Goal: Task Accomplishment & Management: Manage account settings

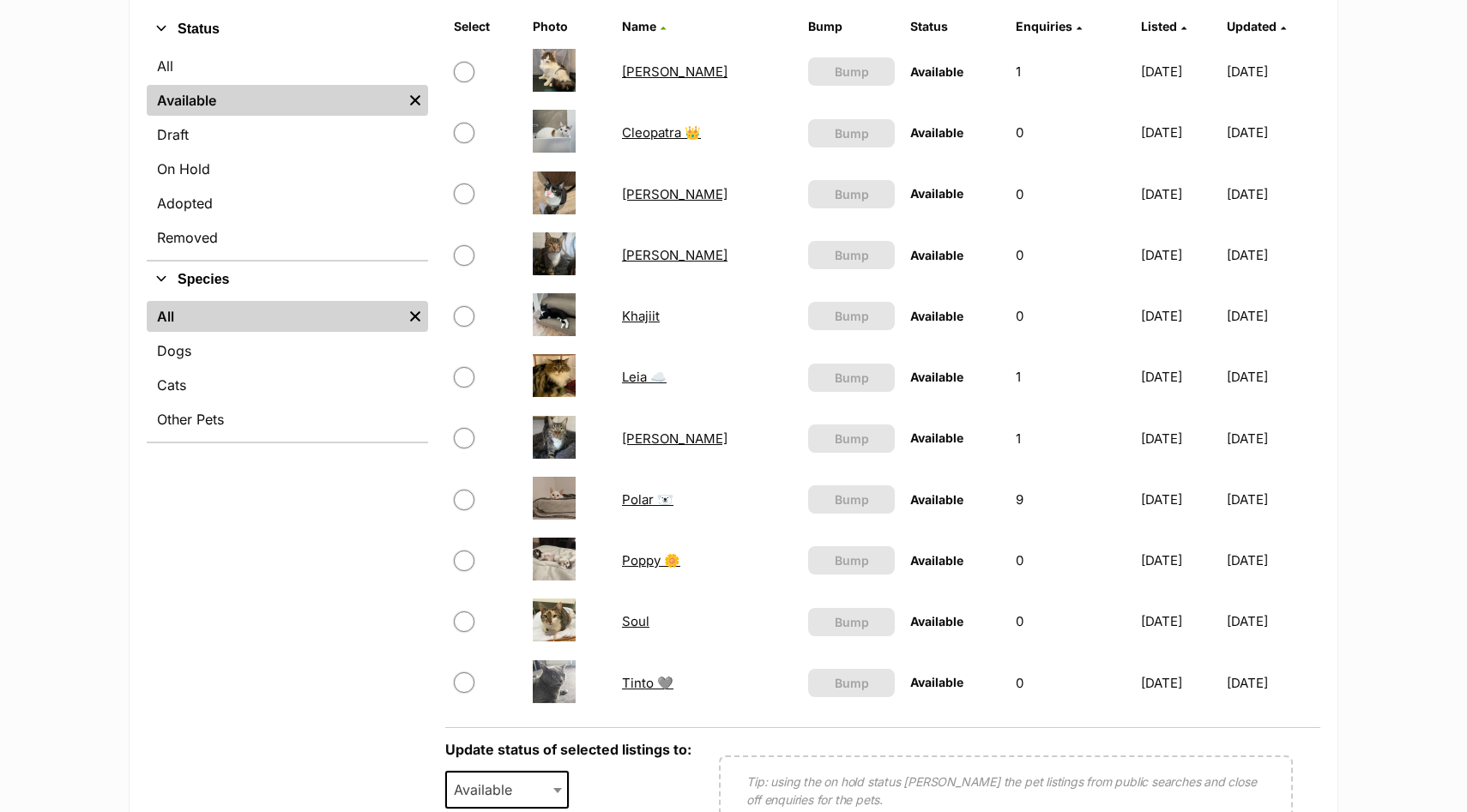
scroll to position [417, 0]
click at [662, 500] on link "Polar 🐻‍❄️" at bounding box center [648, 499] width 51 height 16
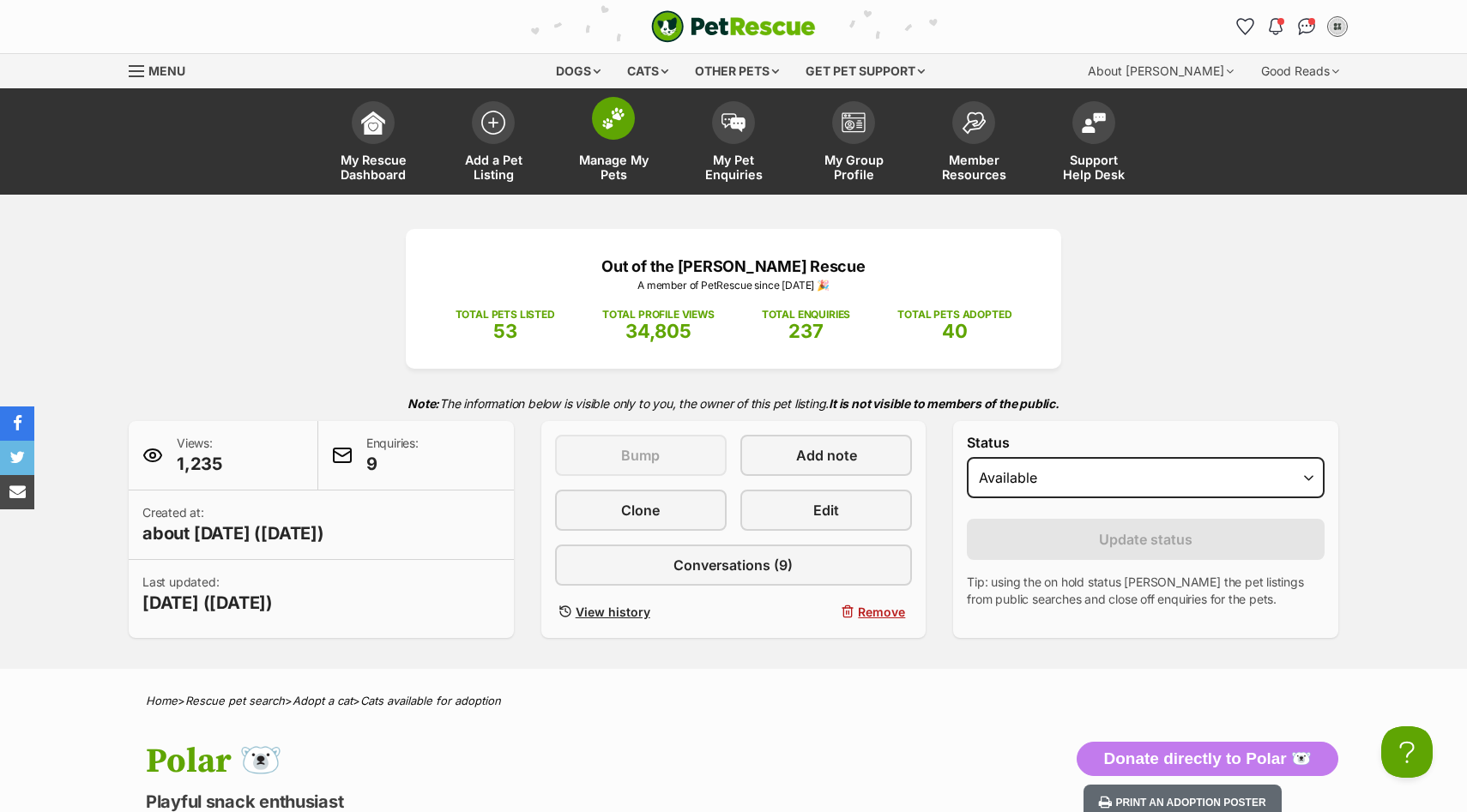
click at [629, 132] on span at bounding box center [613, 118] width 43 height 43
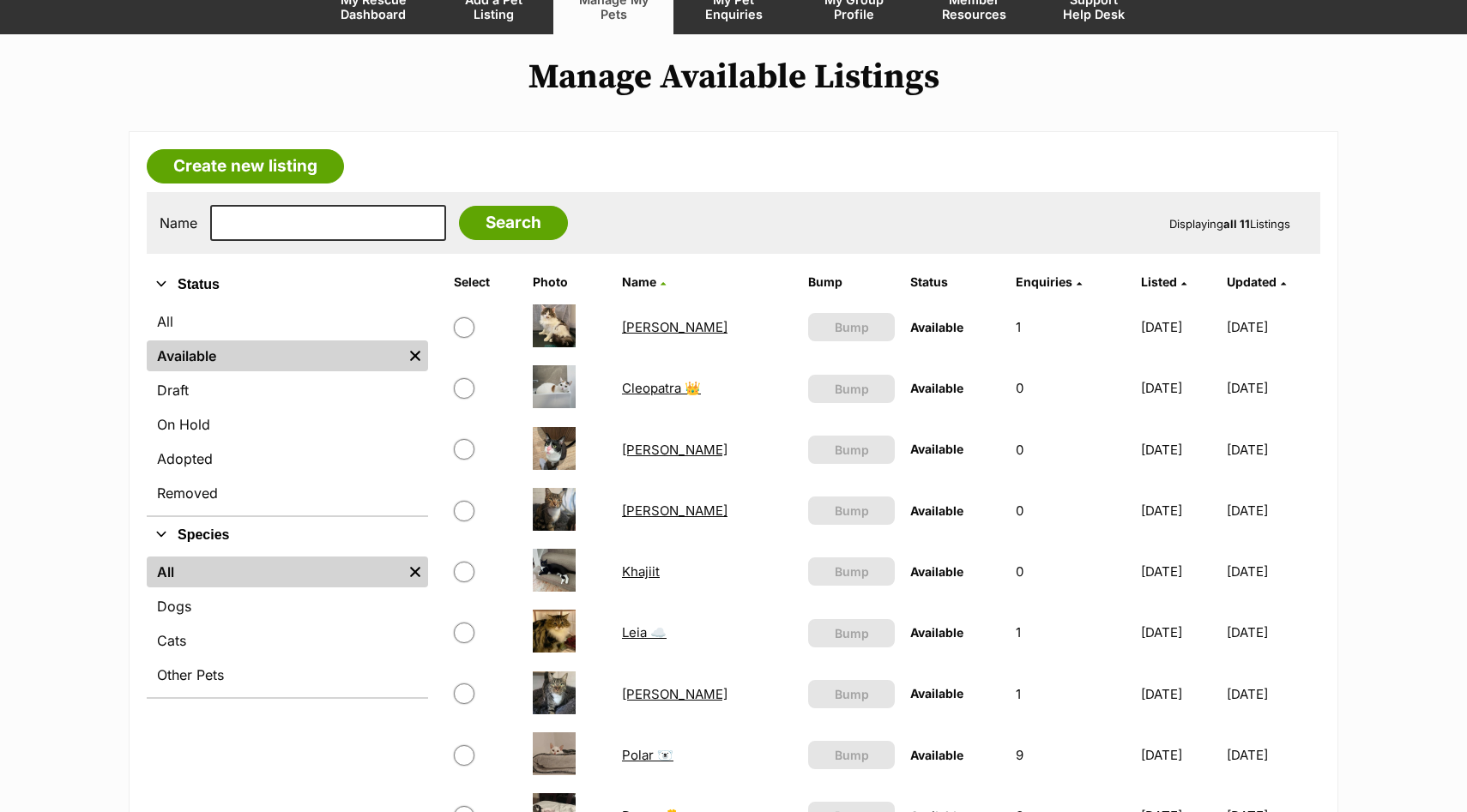
scroll to position [166, 0]
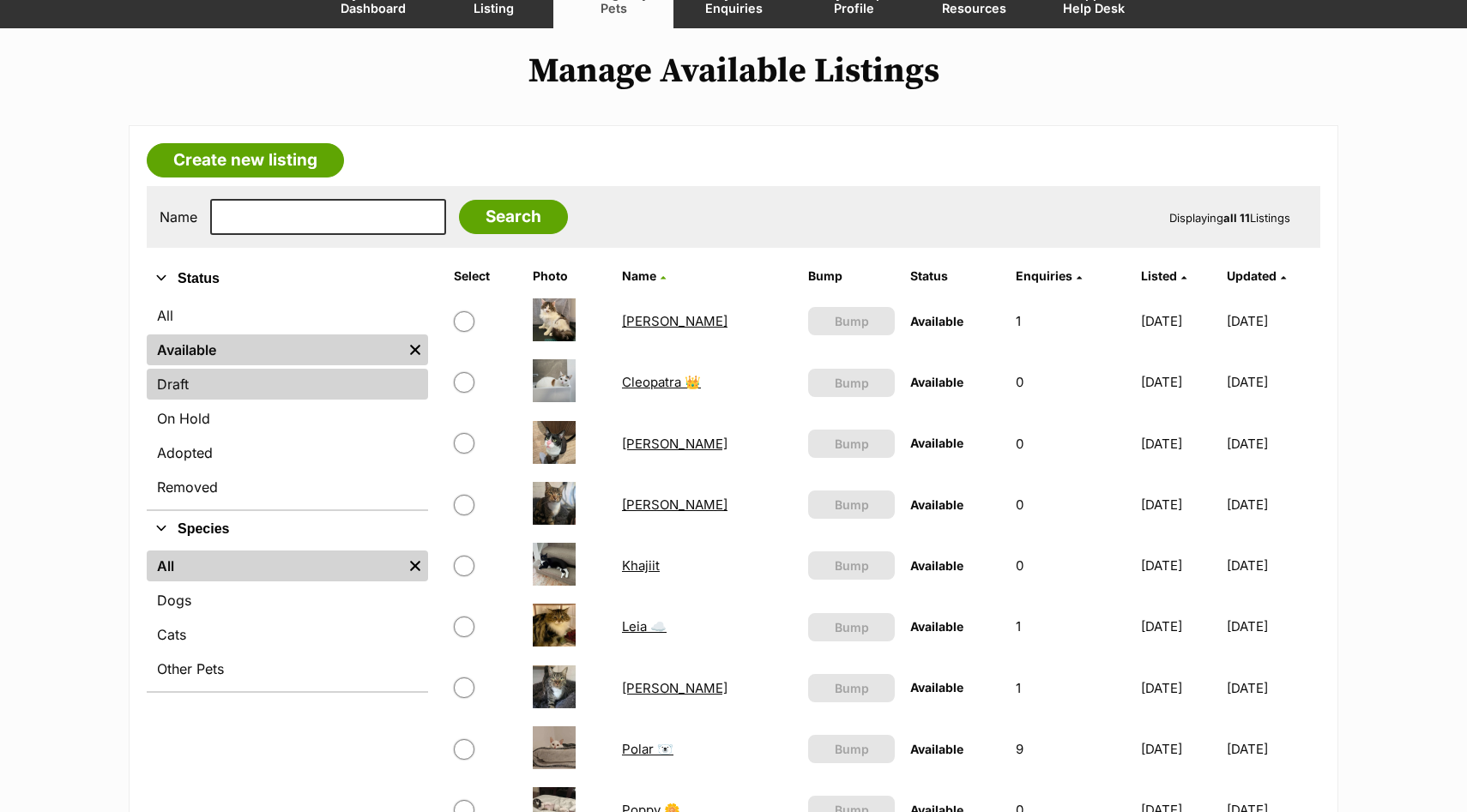
click at [327, 372] on link "Draft" at bounding box center [287, 384] width 282 height 31
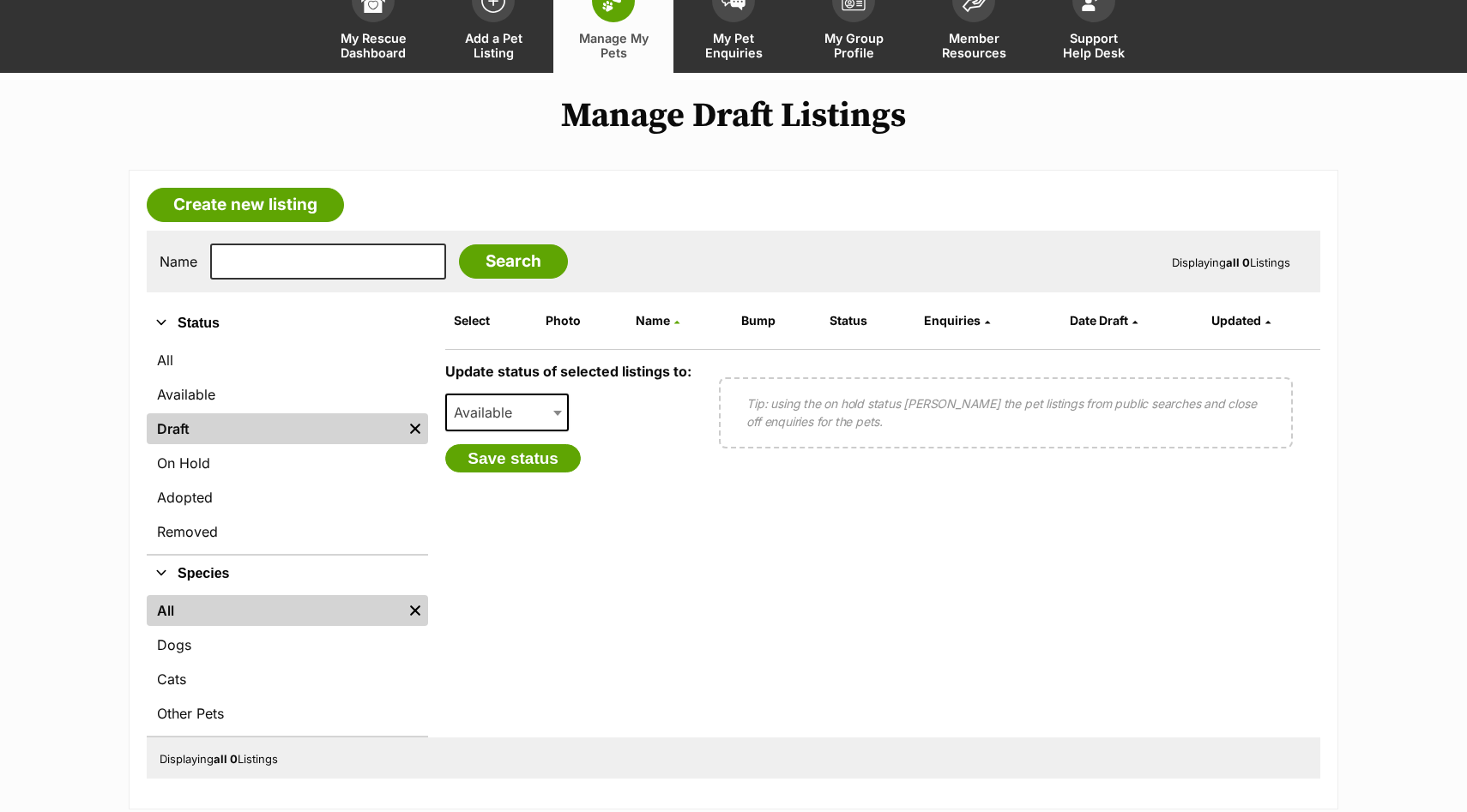
scroll to position [123, 0]
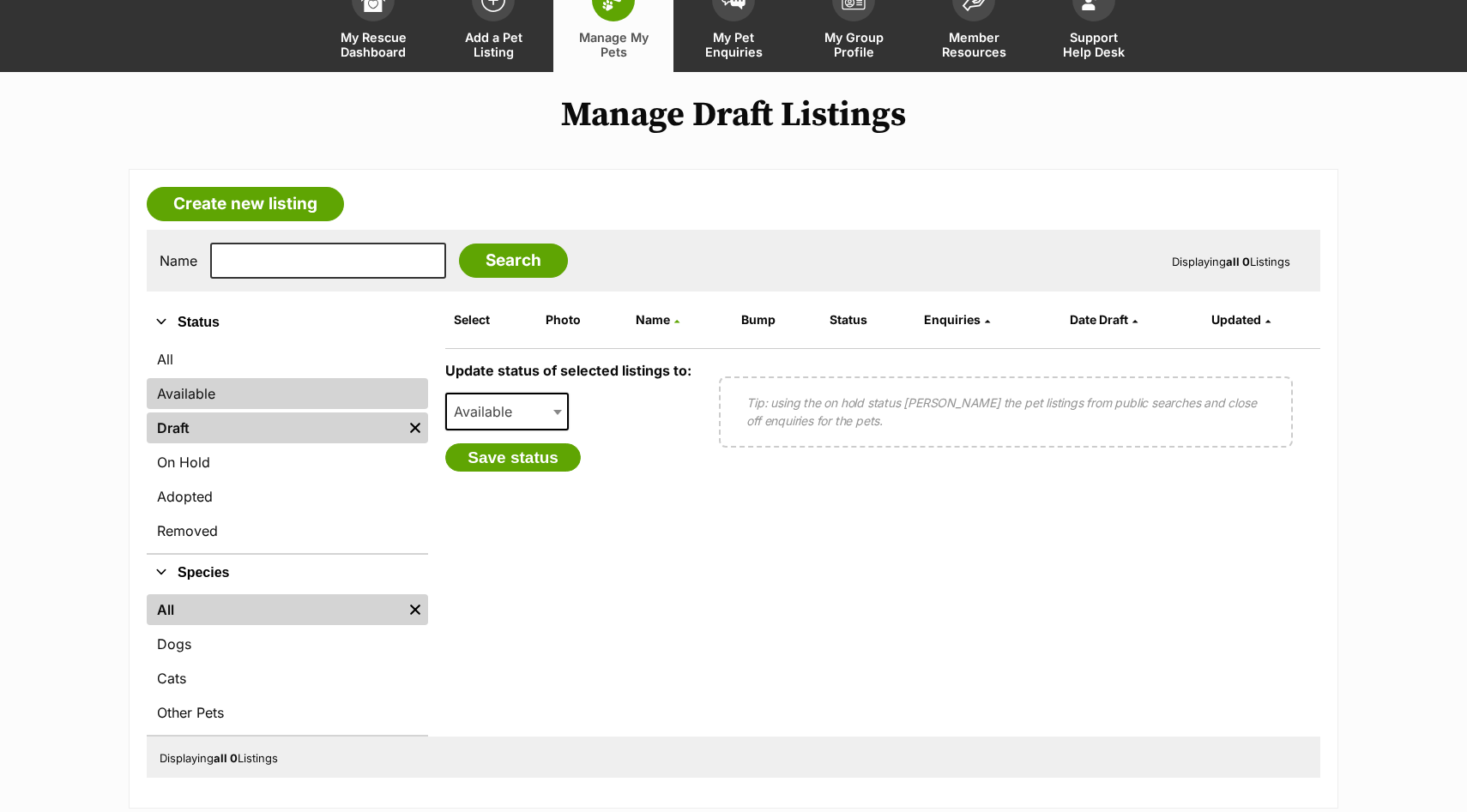
click at [310, 389] on link "Available" at bounding box center [287, 394] width 282 height 31
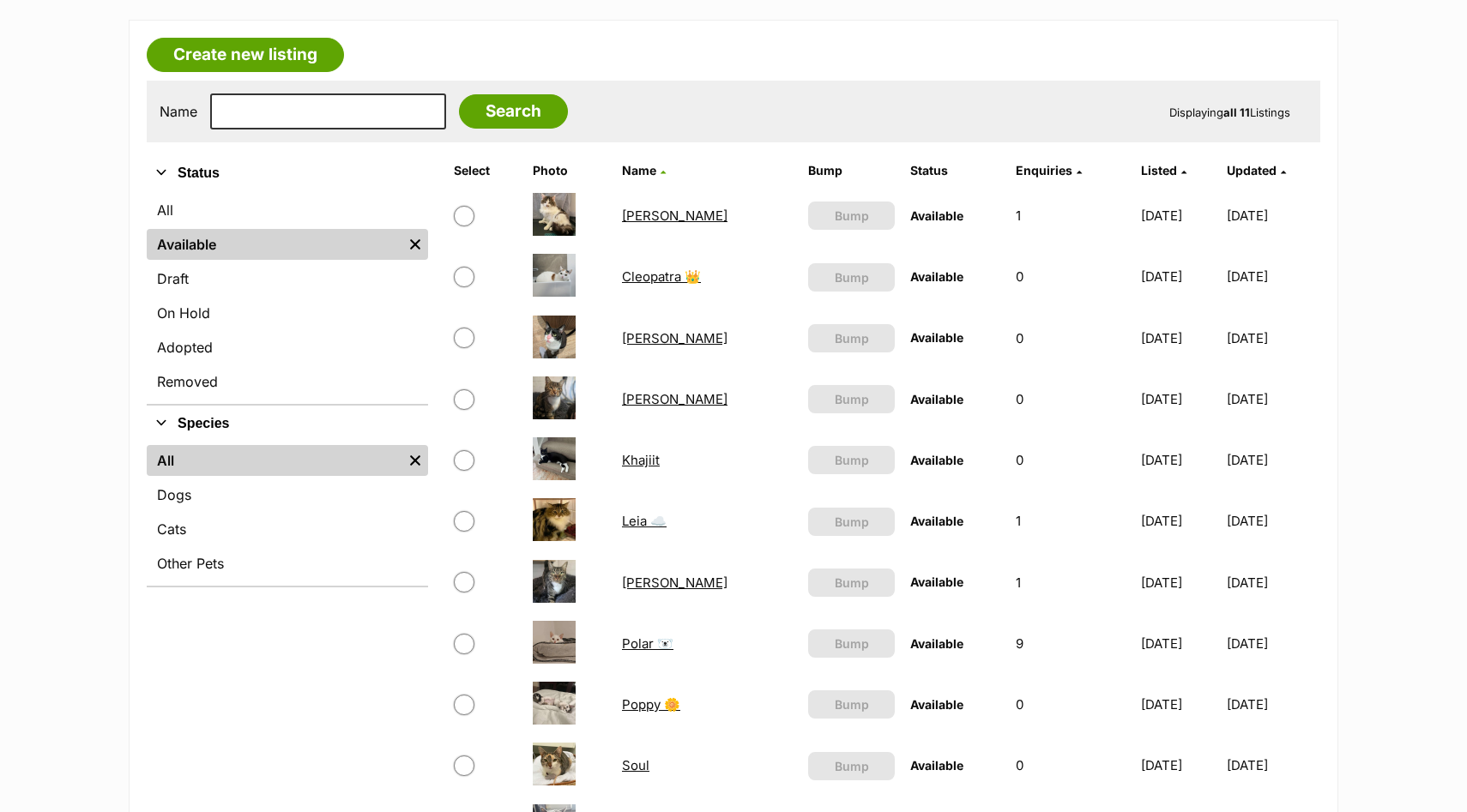
scroll to position [277, 0]
